Goal: Information Seeking & Learning: Check status

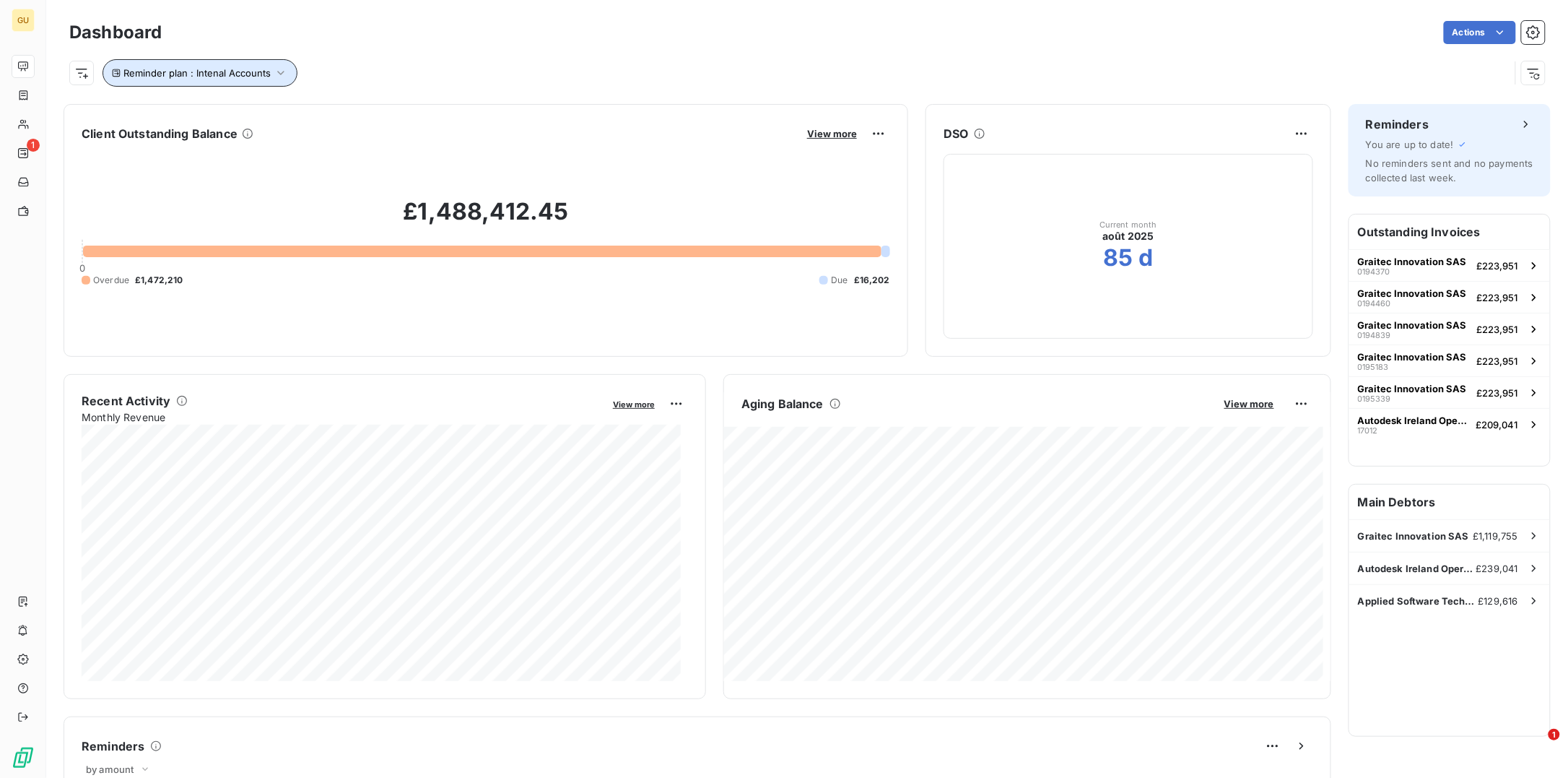
click at [275, 71] on icon "button" at bounding box center [281, 73] width 14 height 14
click at [377, 112] on span "Intenal Accounts" at bounding box center [360, 111] width 81 height 14
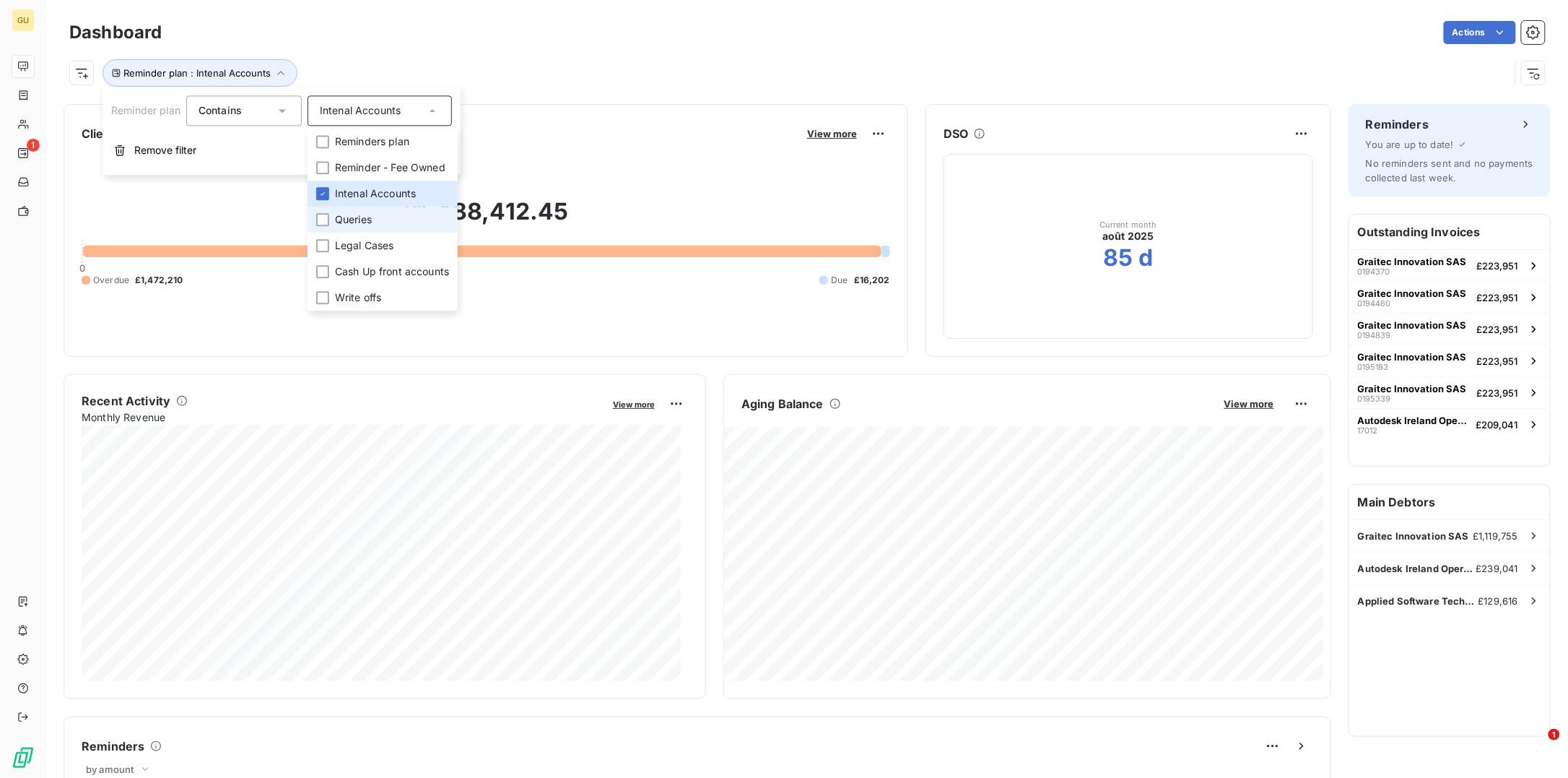
click at [367, 222] on span "Queries" at bounding box center [353, 219] width 37 height 14
click at [329, 192] on div at bounding box center [322, 194] width 13 height 13
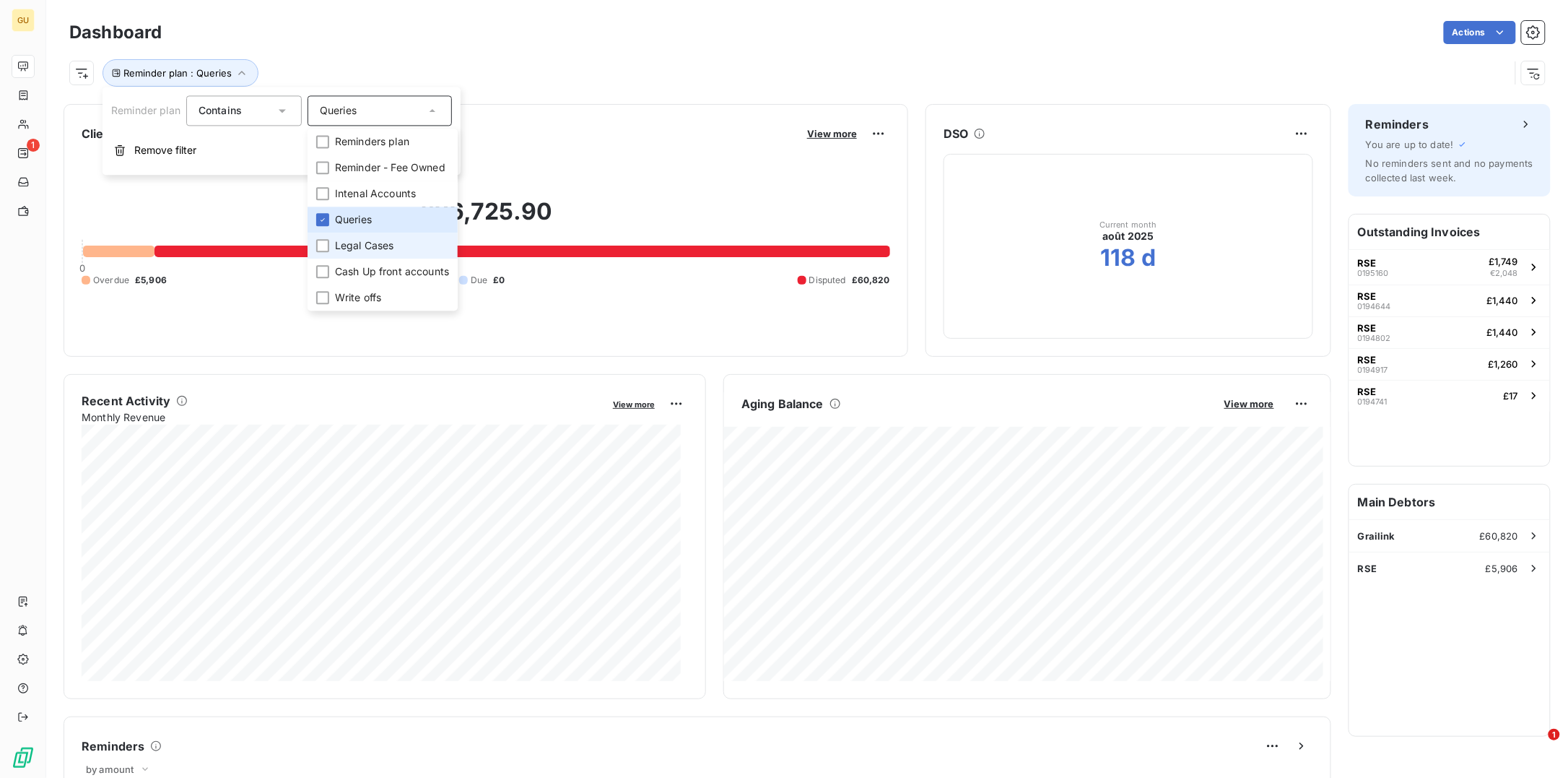
click at [378, 241] on span "Legal Cases" at bounding box center [365, 245] width 59 height 14
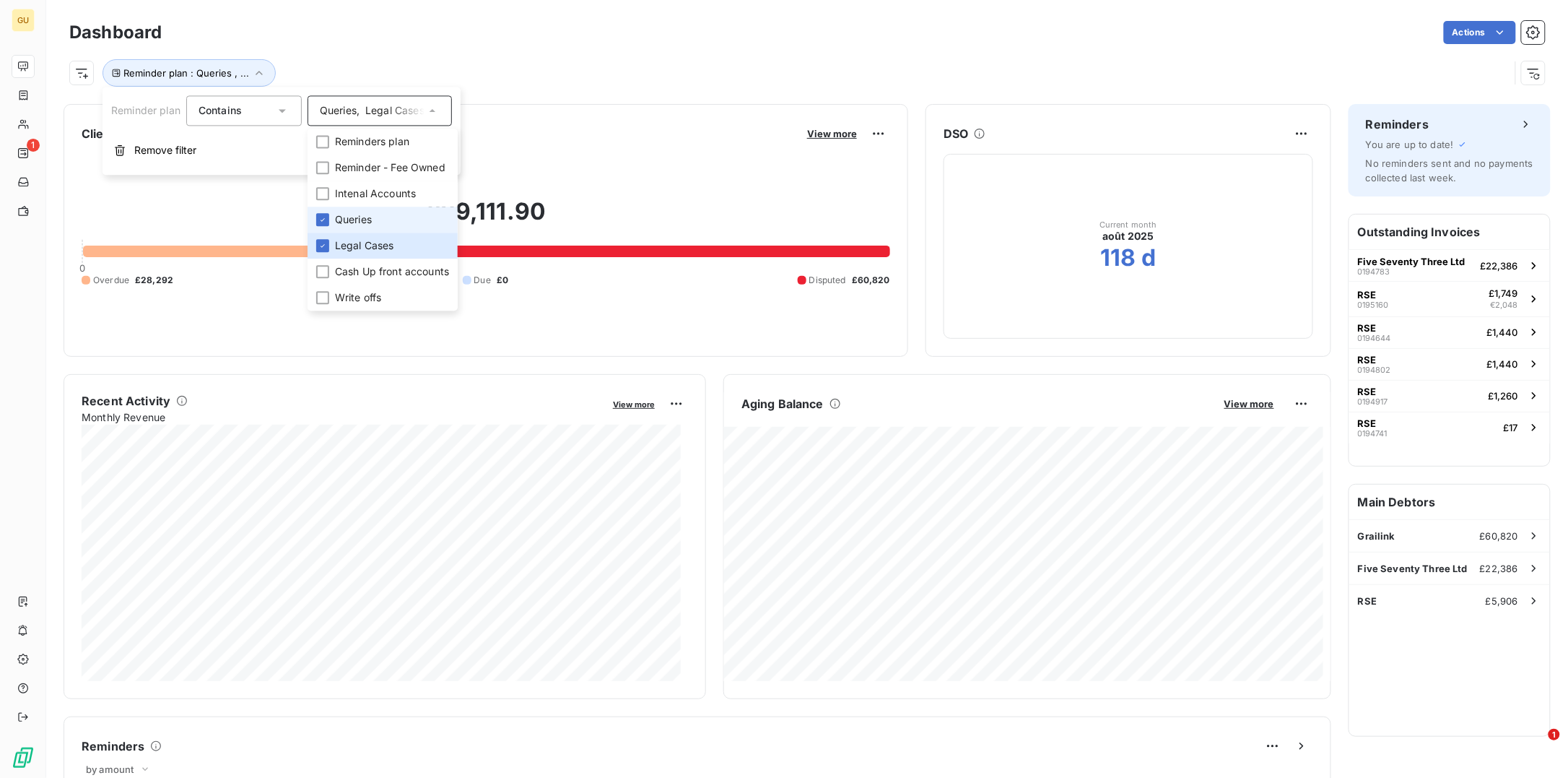
click at [330, 223] on li "Queries" at bounding box center [383, 219] width 150 height 26
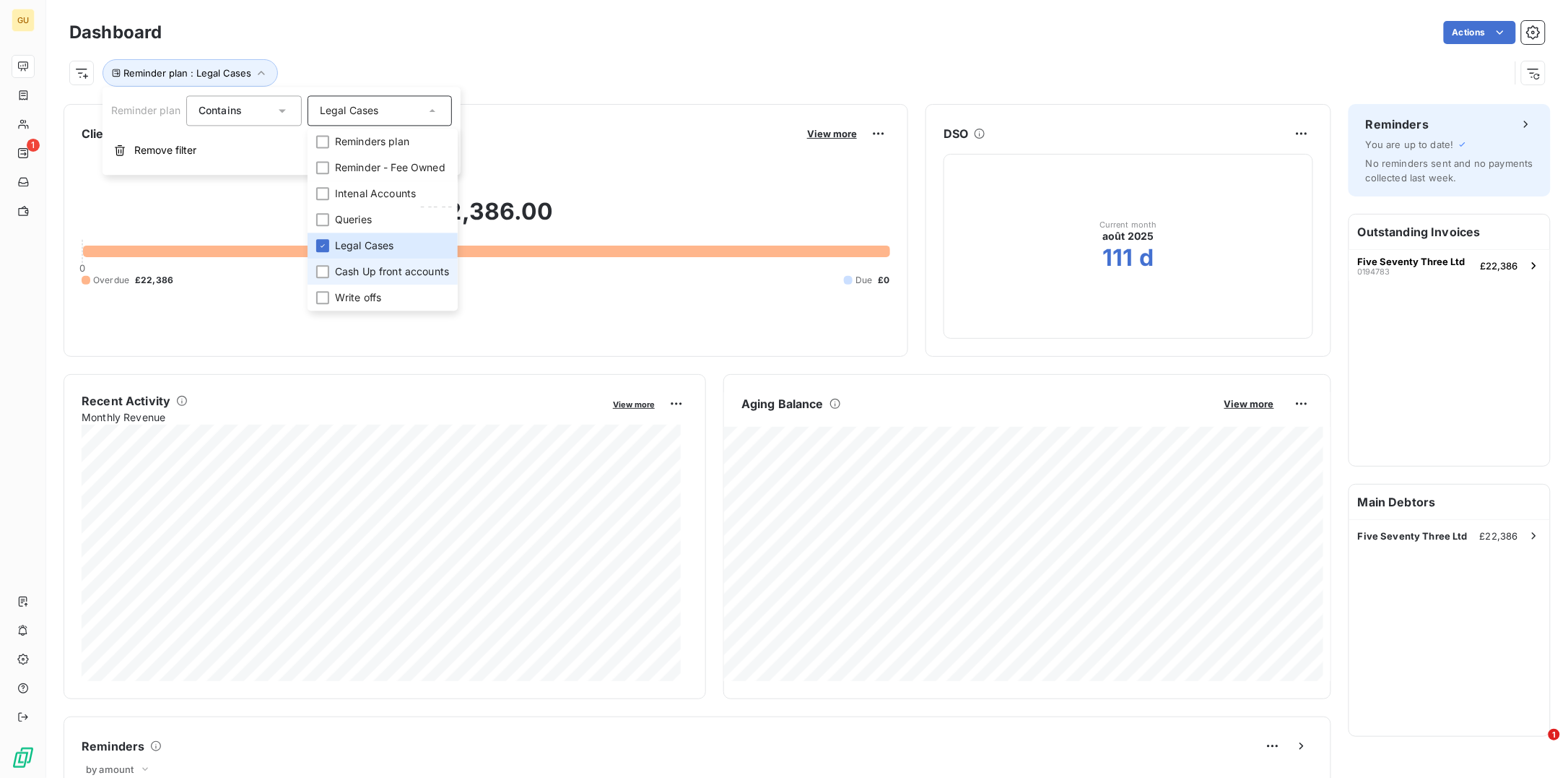
click at [331, 269] on li "Cash Up front accounts" at bounding box center [383, 271] width 150 height 26
click at [325, 241] on icon at bounding box center [323, 245] width 9 height 9
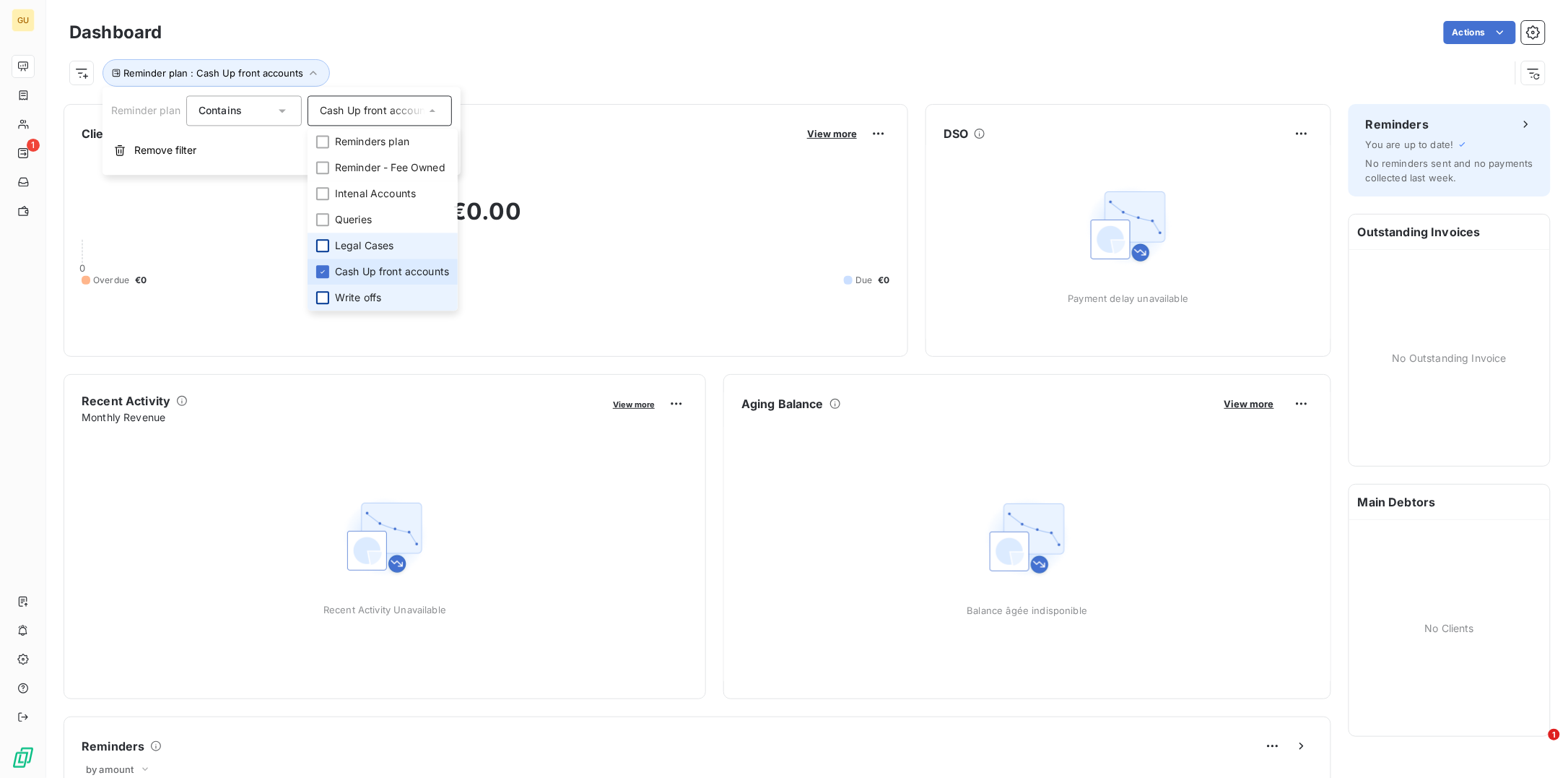
click at [325, 294] on div at bounding box center [322, 297] width 13 height 13
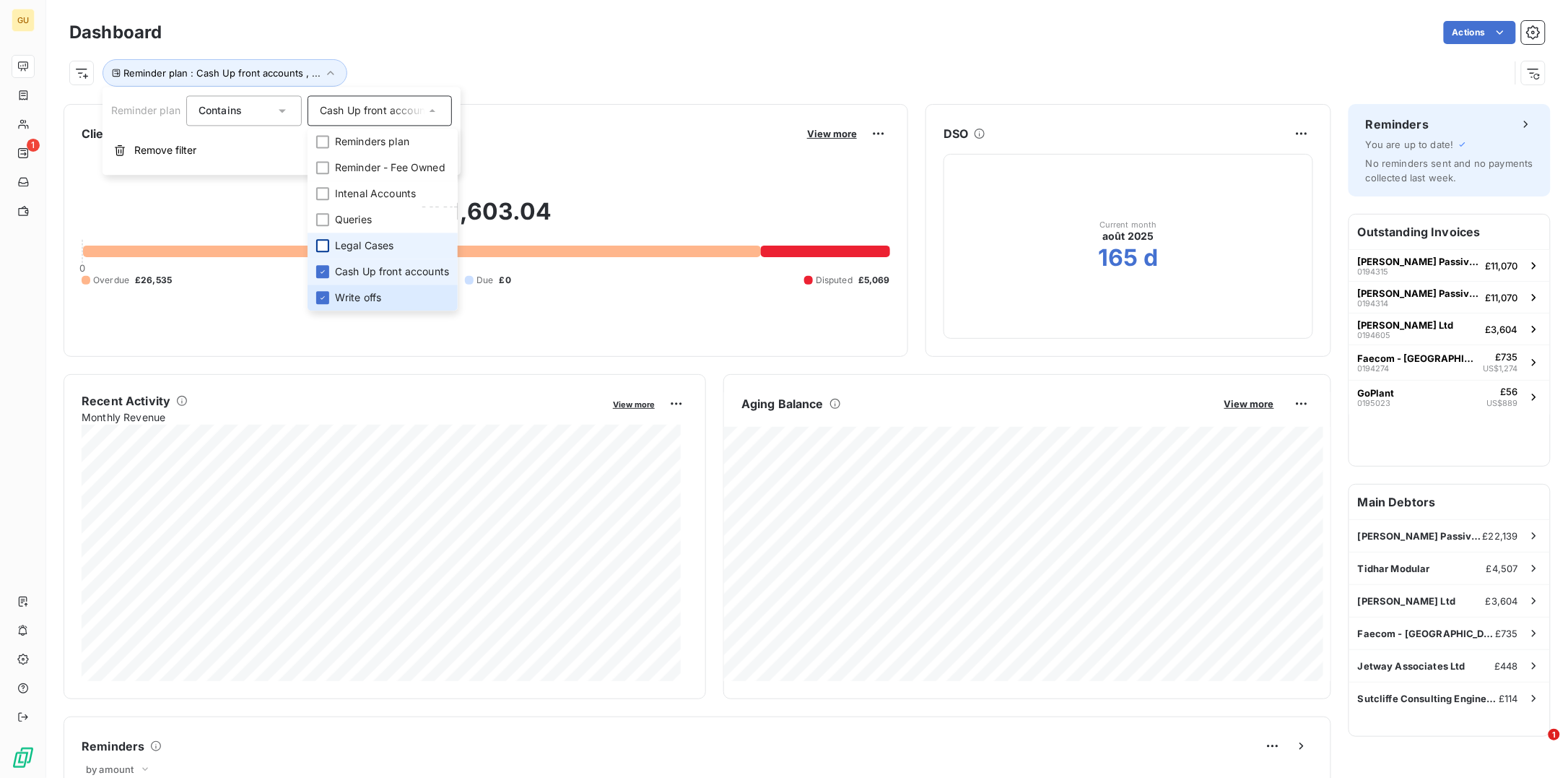
click at [331, 271] on li "Cash Up front accounts" at bounding box center [383, 271] width 150 height 26
click at [327, 144] on div at bounding box center [322, 141] width 13 height 13
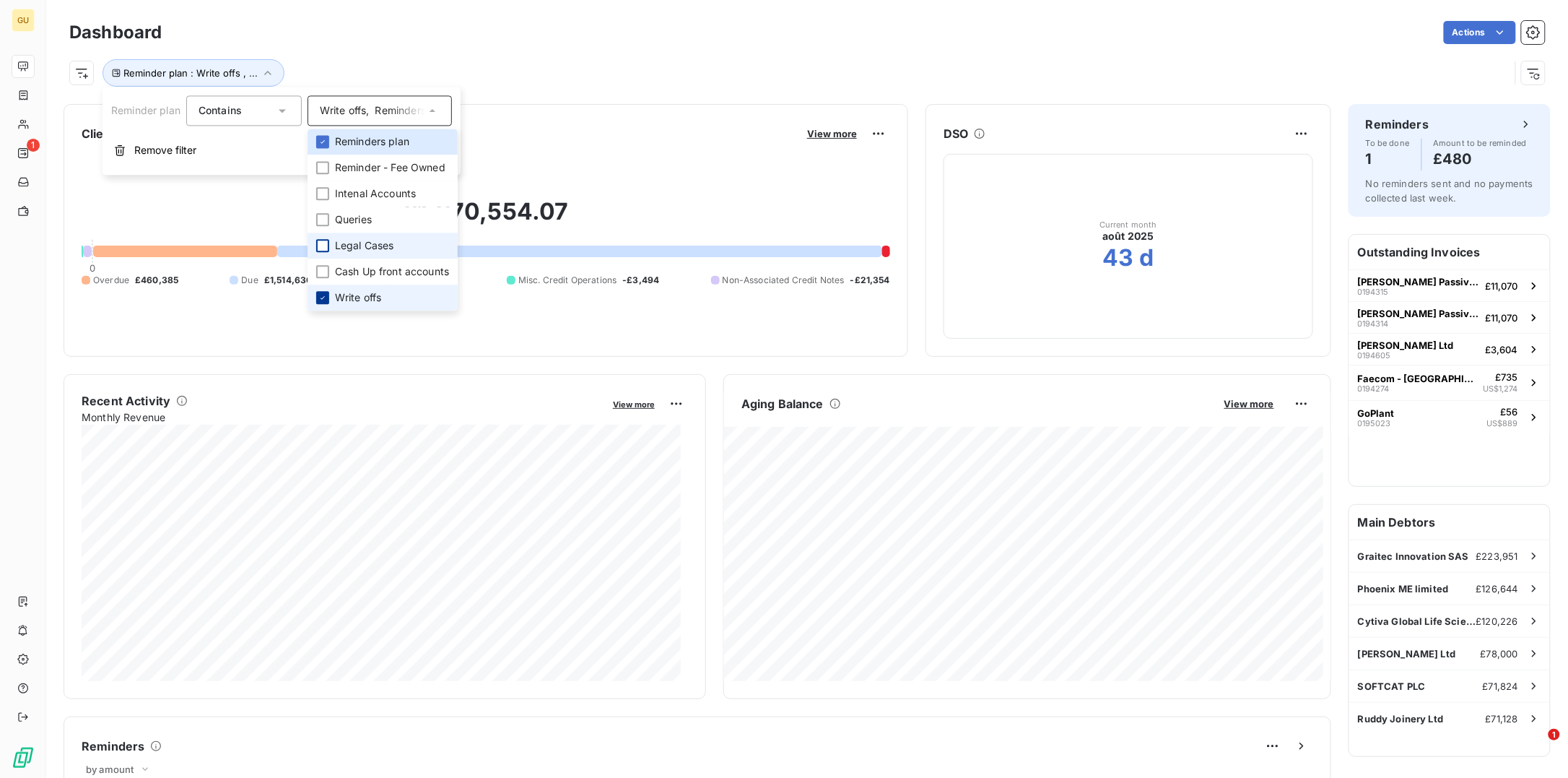
click at [328, 294] on div at bounding box center [322, 297] width 13 height 13
click at [779, 327] on div "£1,938,951.03 0 Overdue £433,851 Due £1,514,630 Disputed £15,318 Misc. Credit O…" at bounding box center [485, 242] width 808 height 194
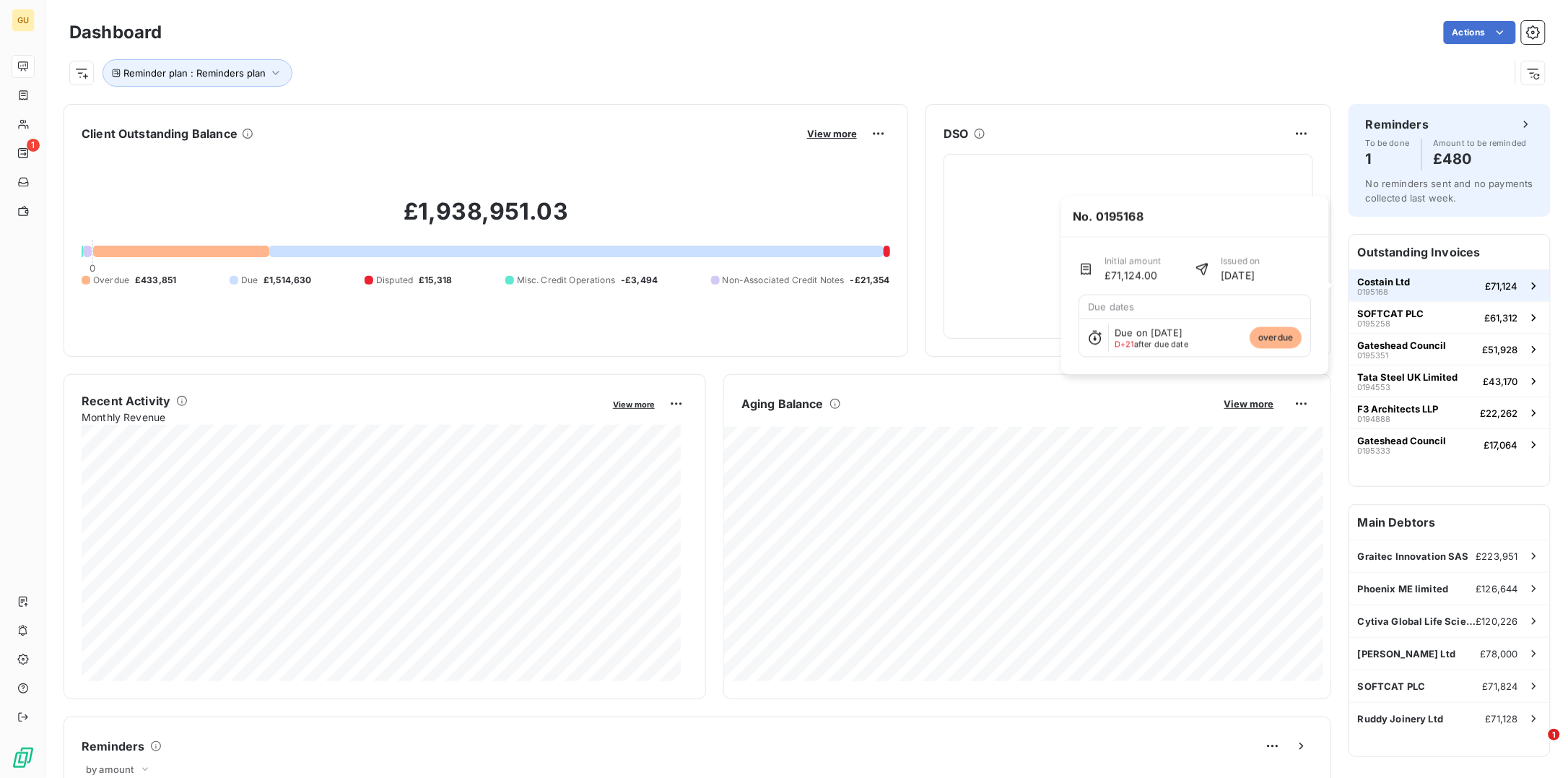
click at [1372, 276] on span "Costain Ltd" at bounding box center [1383, 281] width 53 height 12
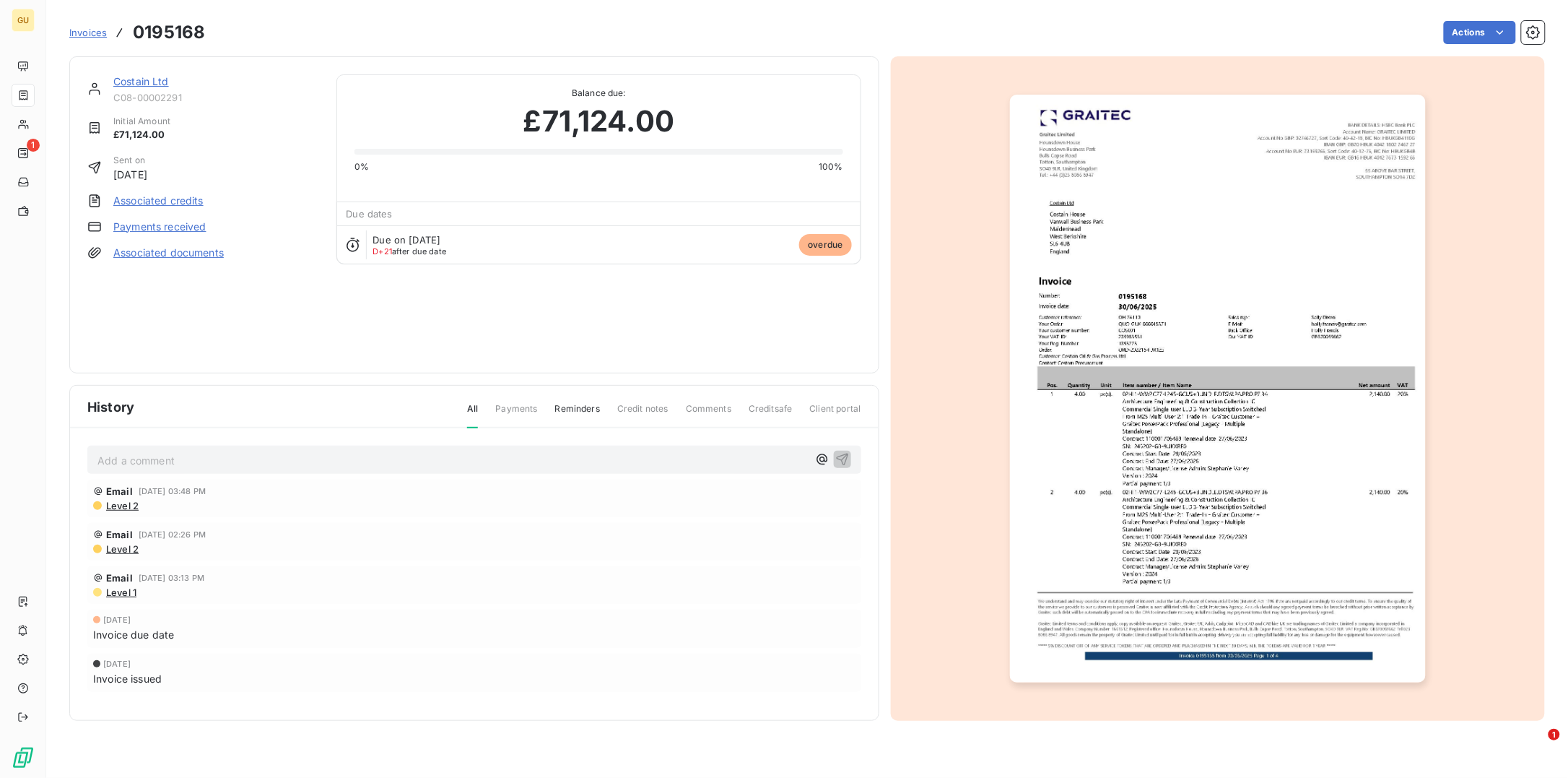
click at [145, 71] on div "Costain Ltd C08-00002291 Initial Amount £71,124.00 Sent on [DATE] Associated cr…" at bounding box center [475, 214] width 810 height 317
click at [140, 81] on link "Costain Ltd" at bounding box center [141, 81] width 55 height 12
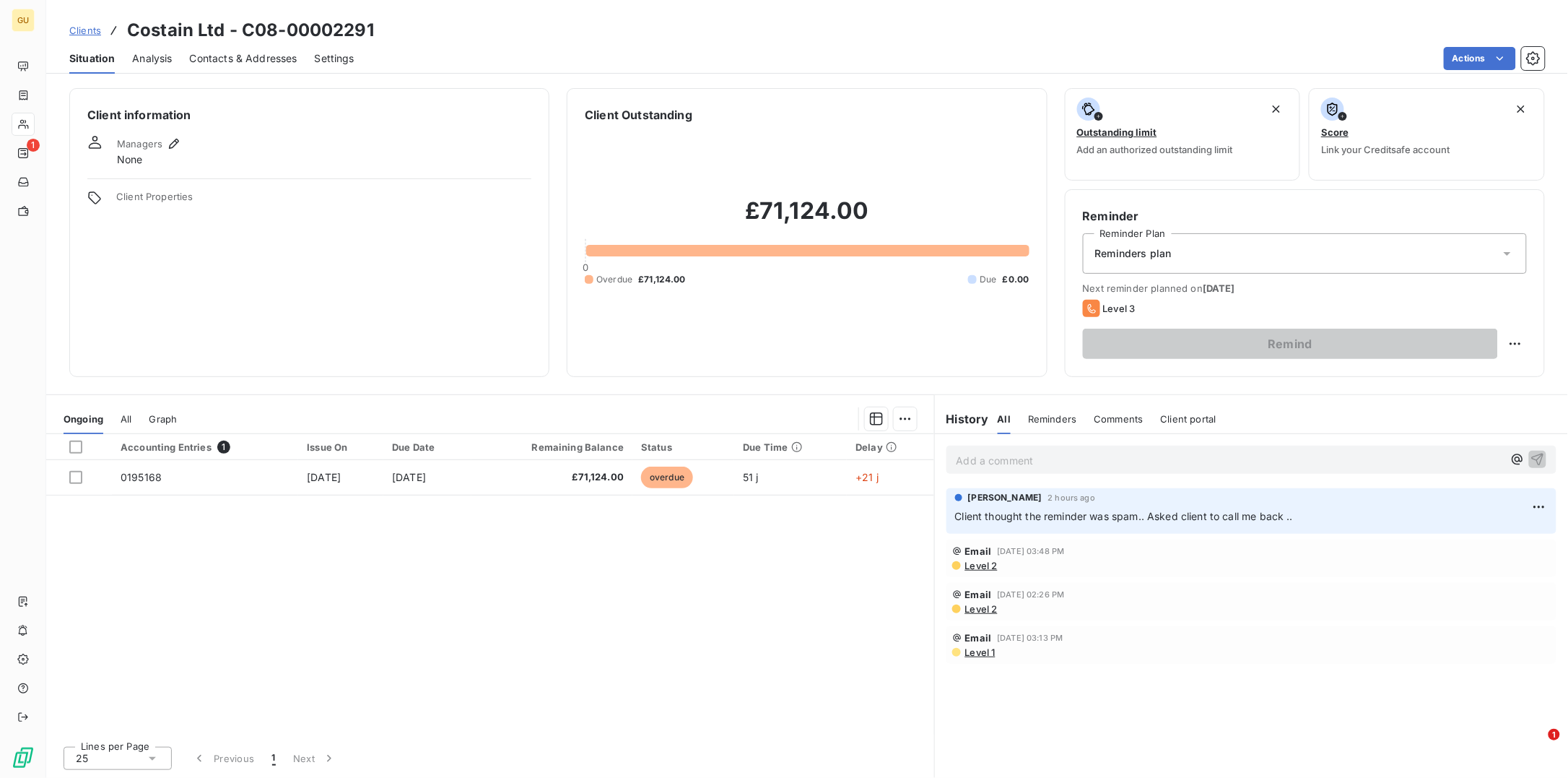
click at [980, 463] on p "Add a comment ﻿" at bounding box center [1229, 460] width 547 height 18
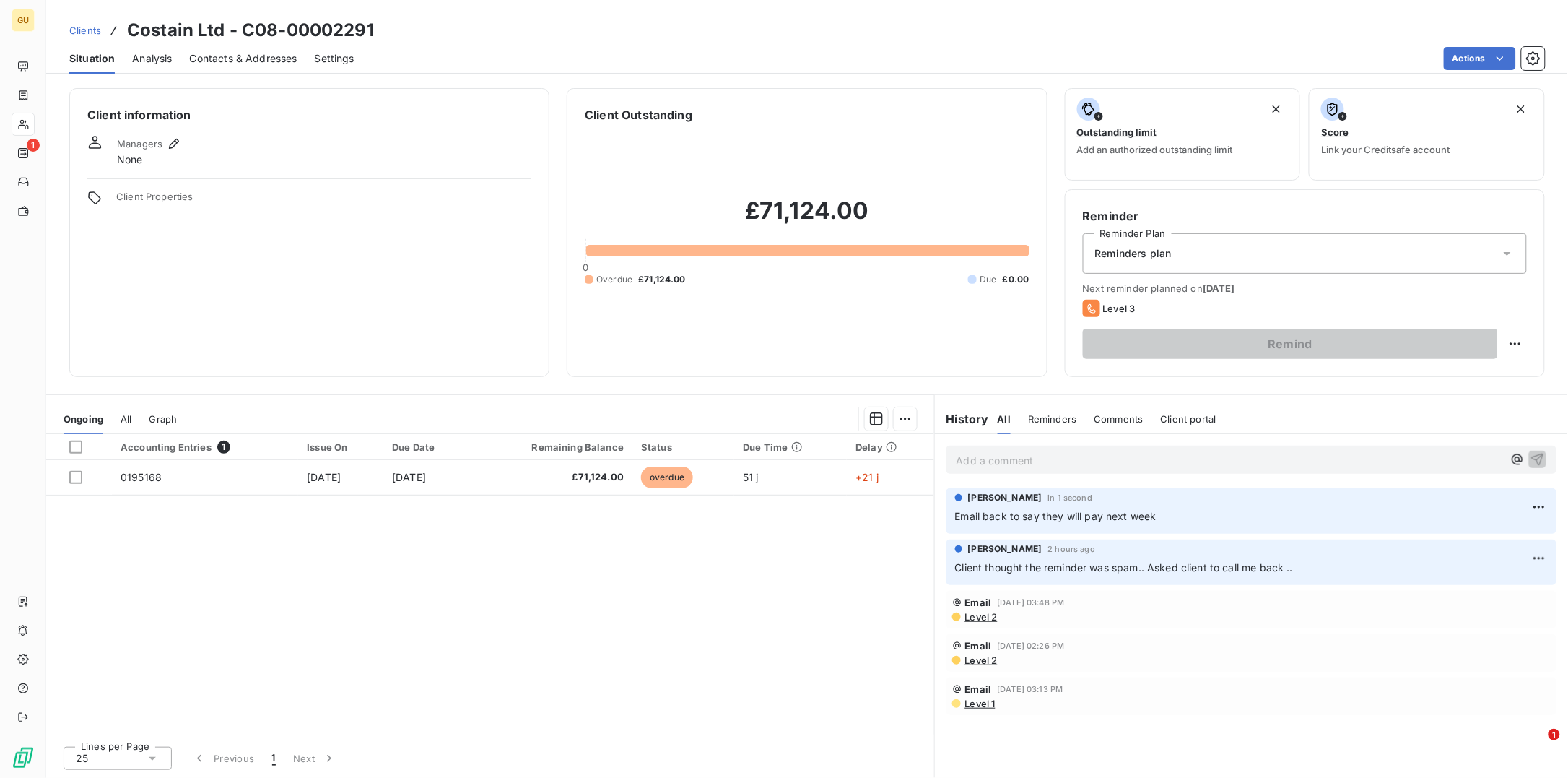
click at [96, 52] on span "Situation" at bounding box center [92, 58] width 45 height 14
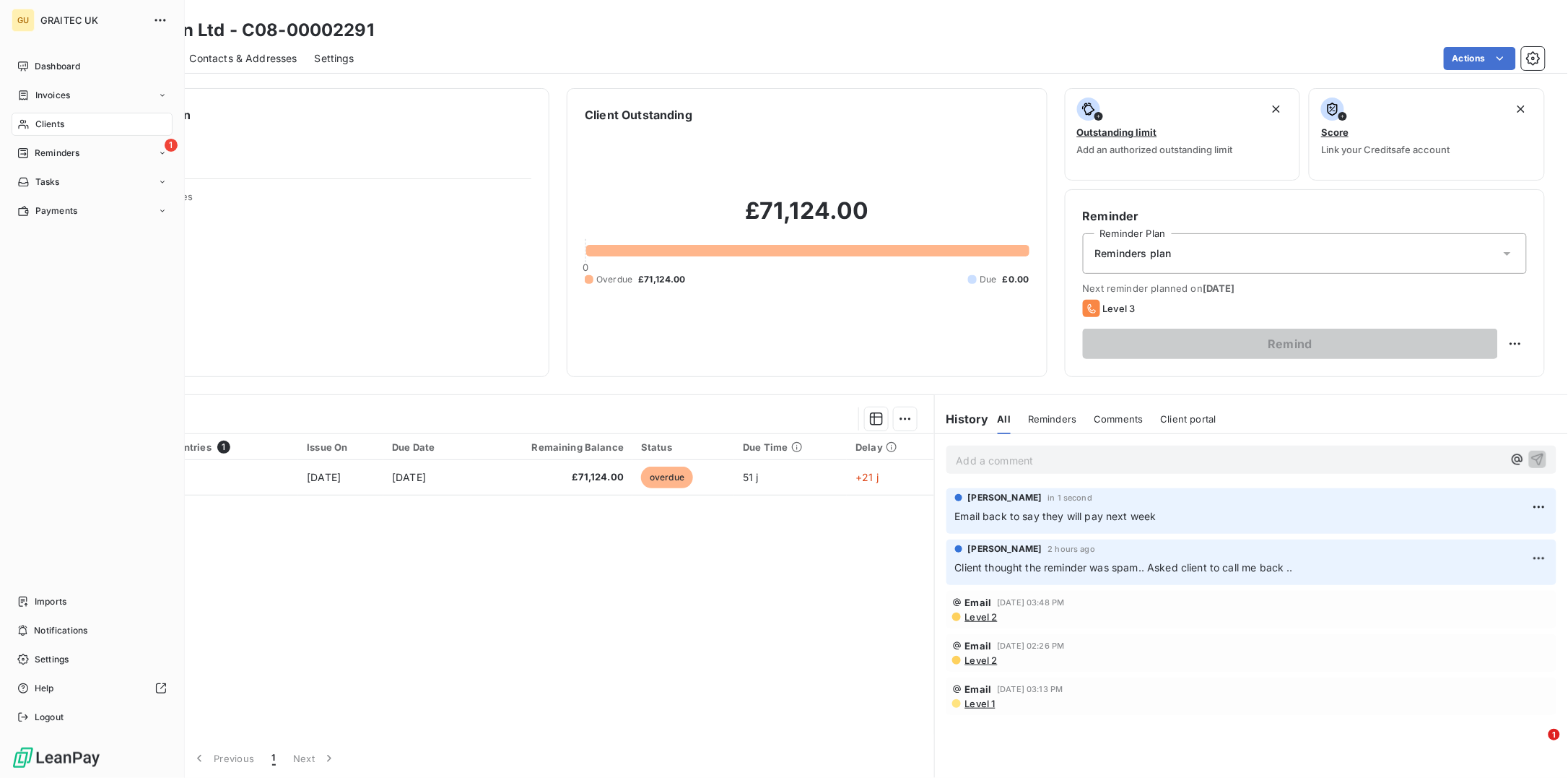
drag, startPoint x: 61, startPoint y: 62, endPoint x: 115, endPoint y: 82, distance: 57.6
click at [61, 62] on span "Dashboard" at bounding box center [57, 66] width 45 height 13
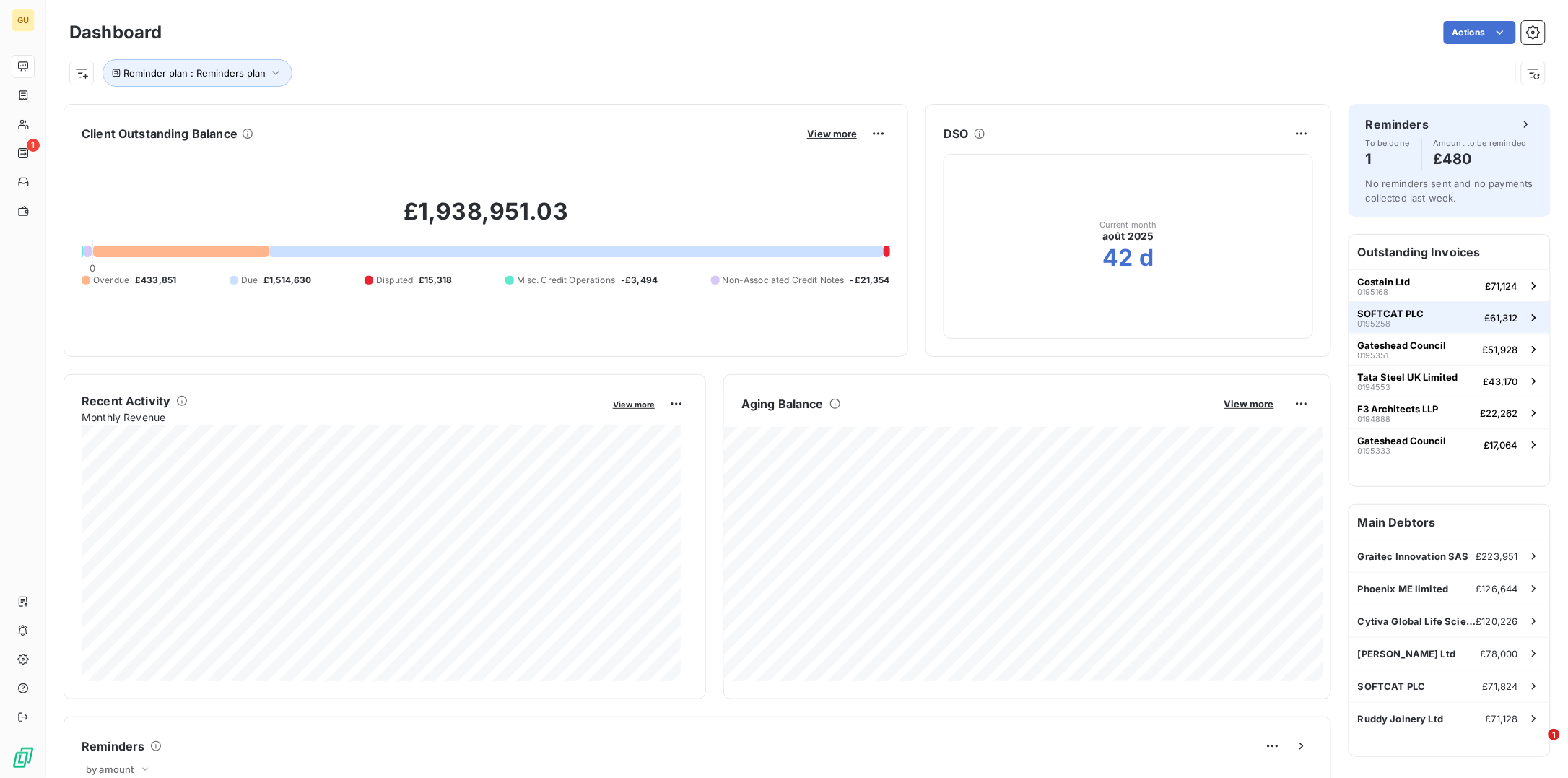
click at [1388, 316] on span "SOFTCAT PLC" at bounding box center [1391, 313] width 66 height 12
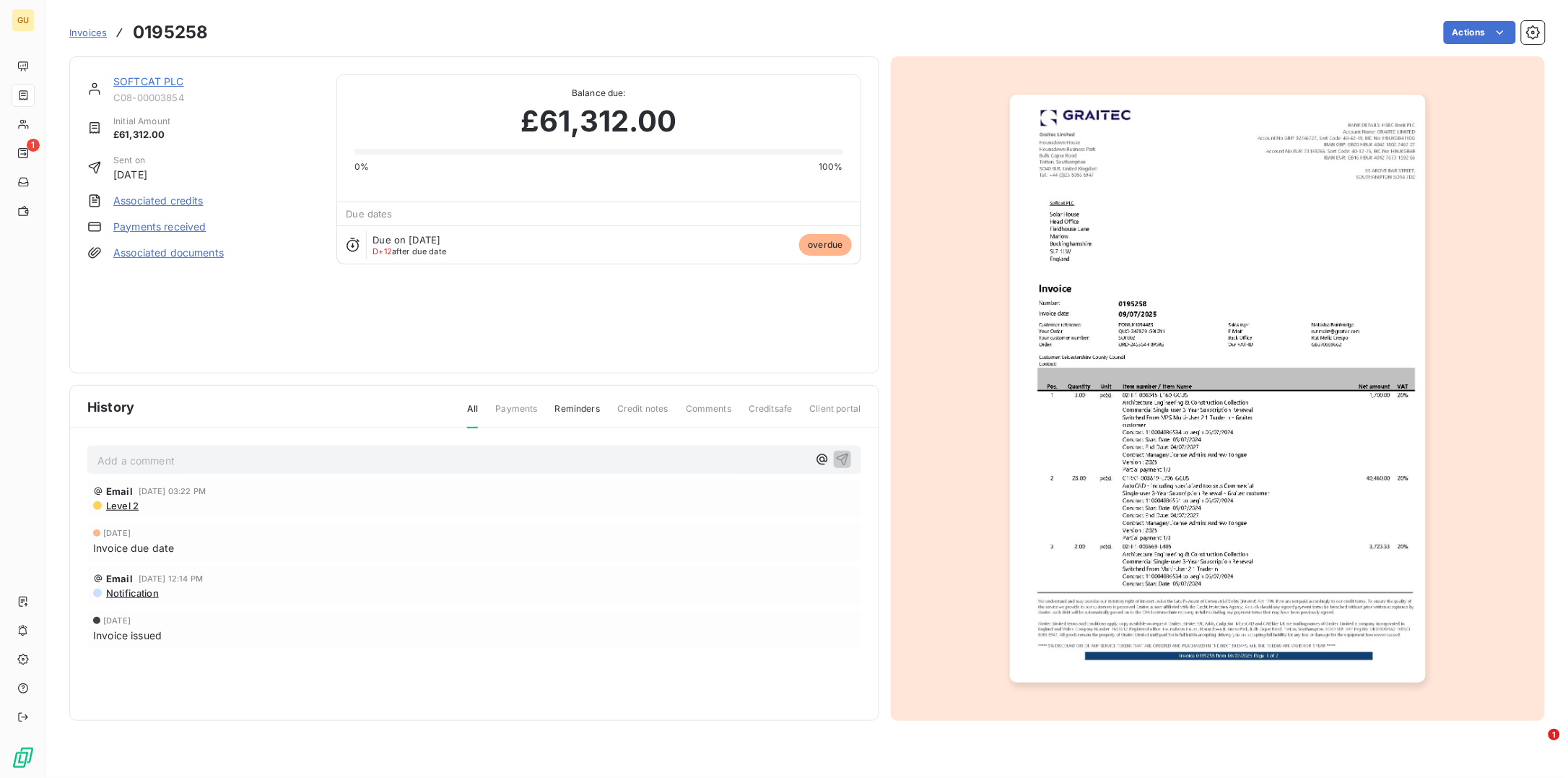
click at [145, 83] on link "SOFTCAT PLC" at bounding box center [148, 81] width 70 height 12
